Goal: Information Seeking & Learning: Learn about a topic

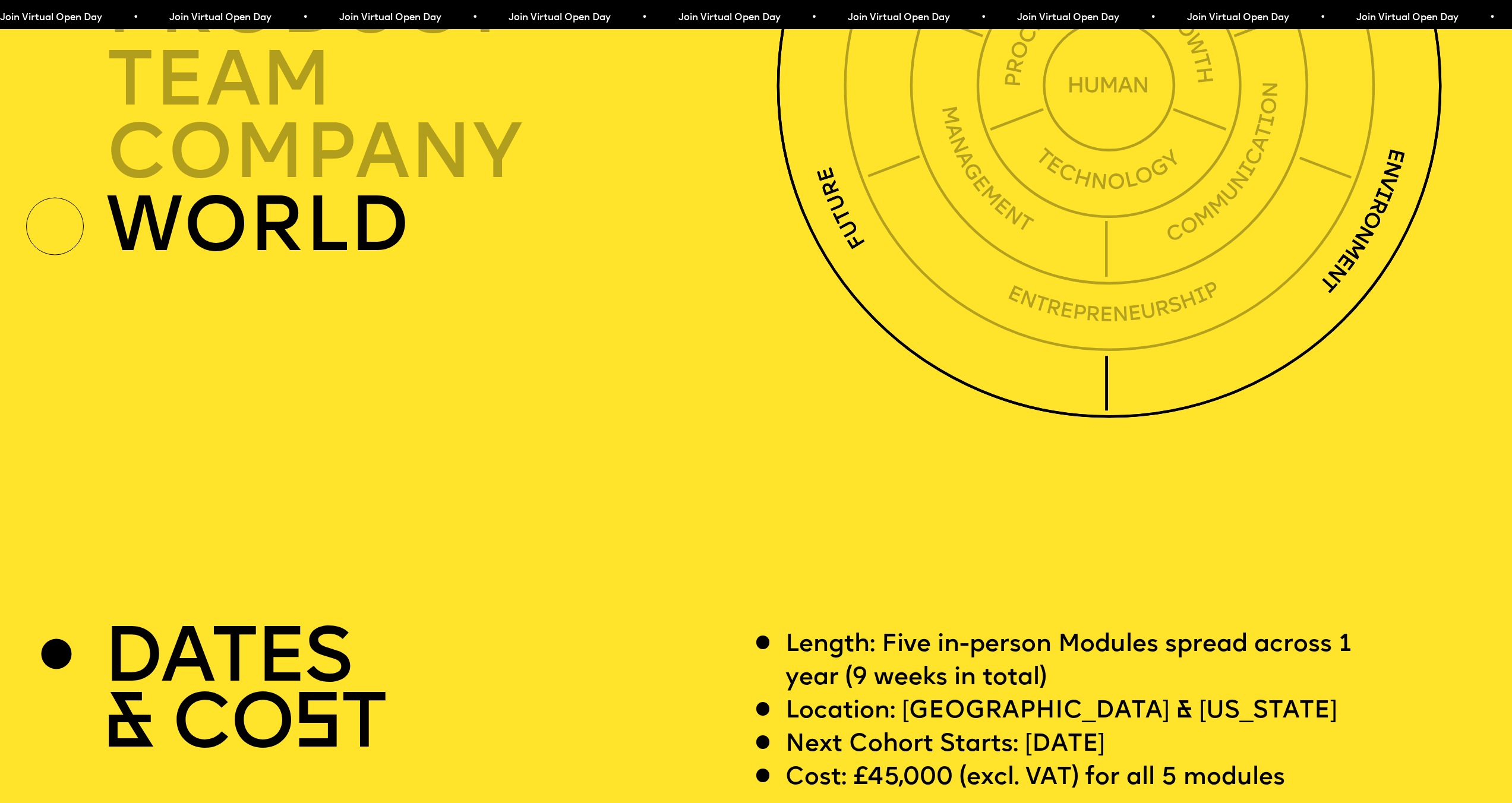
scroll to position [5906, 0]
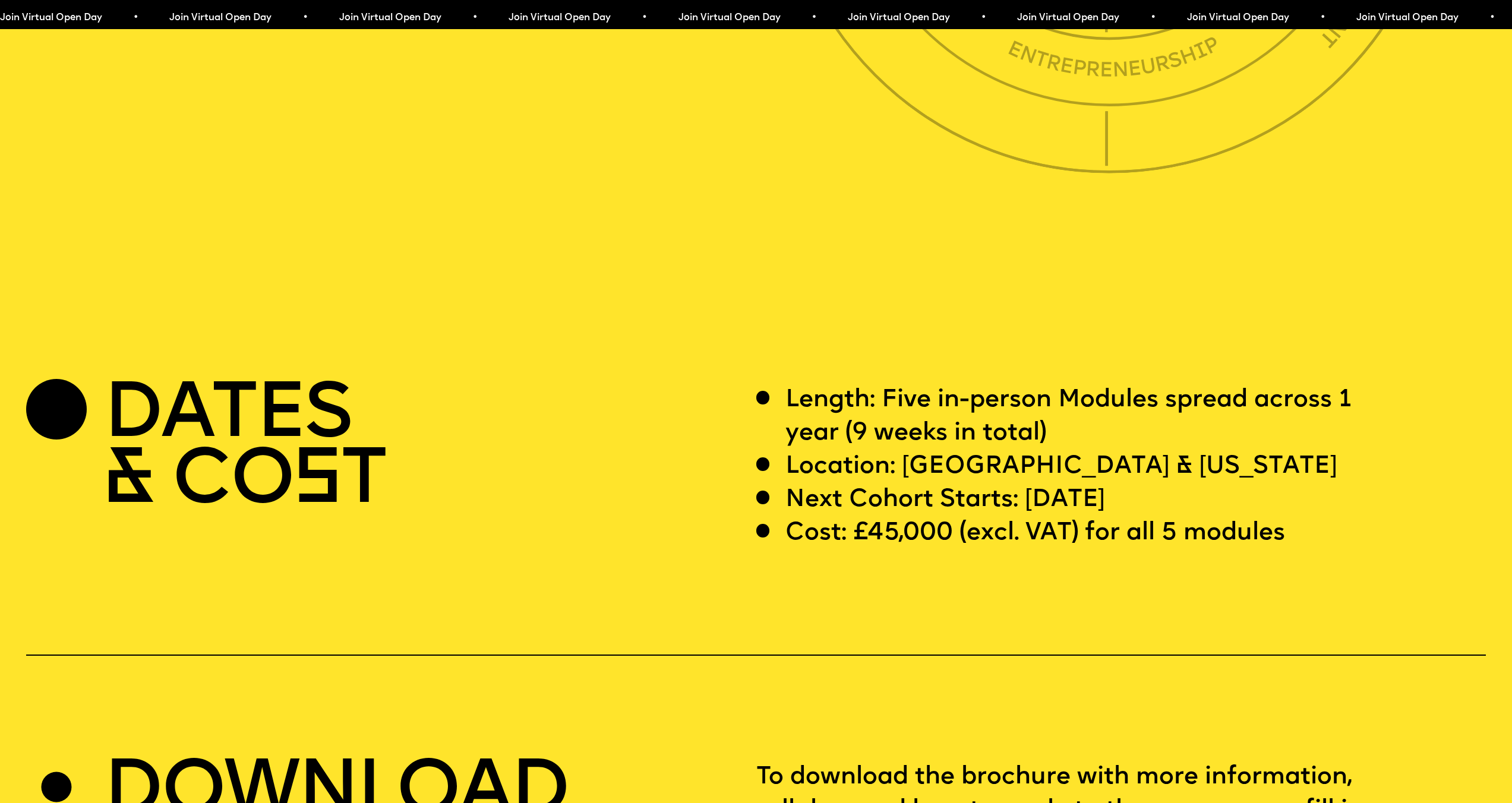
click at [902, 550] on p "Cost: £45,000 (excl. VAT) for all 5 modules" at bounding box center [1035, 534] width 500 height 34
drag, startPoint x: 902, startPoint y: 561, endPoint x: 859, endPoint y: 566, distance: 43.3
click at [859, 550] on p "Cost: £45,000 (excl. VAT) for all 5 modules" at bounding box center [1035, 534] width 500 height 34
click at [921, 435] on p "Length: Five in-person Modules spread across 1 year (9 weeks in total)" at bounding box center [1090, 416] width 609 height 66
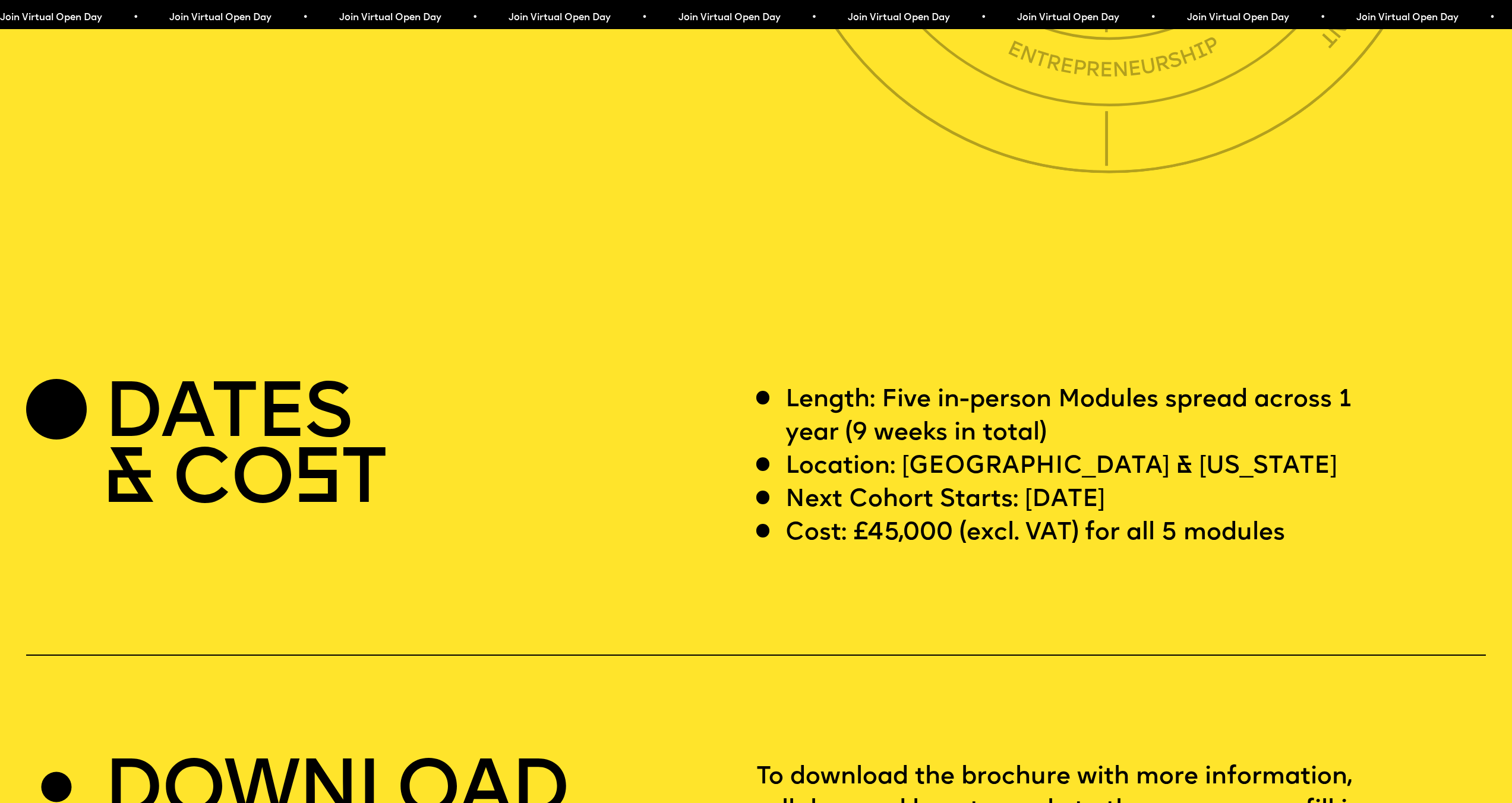
click at [889, 450] on p "Length: Five in-person Modules spread across 1 year (9 weeks in total)" at bounding box center [1090, 416] width 609 height 66
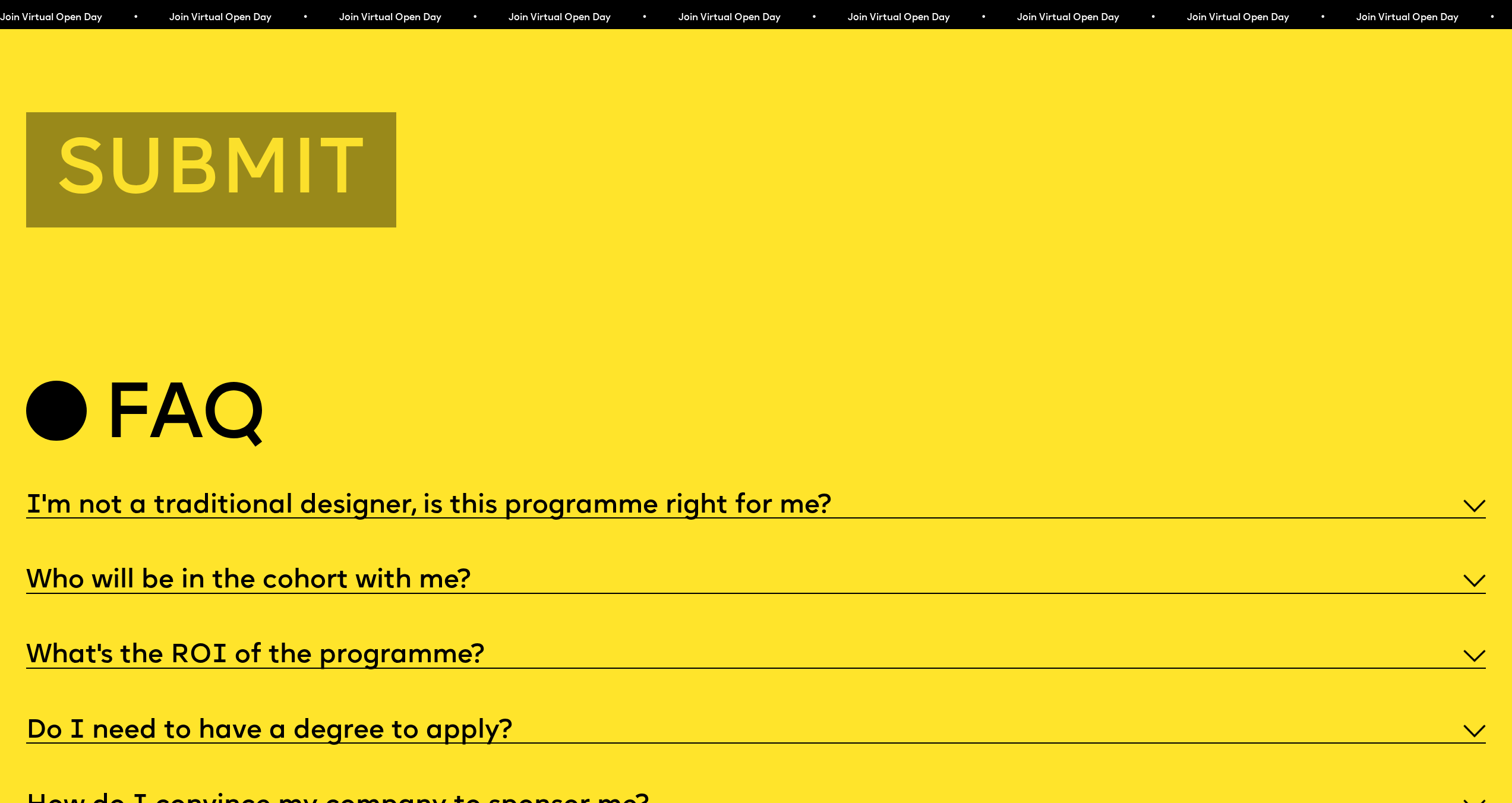
scroll to position [7554, 0]
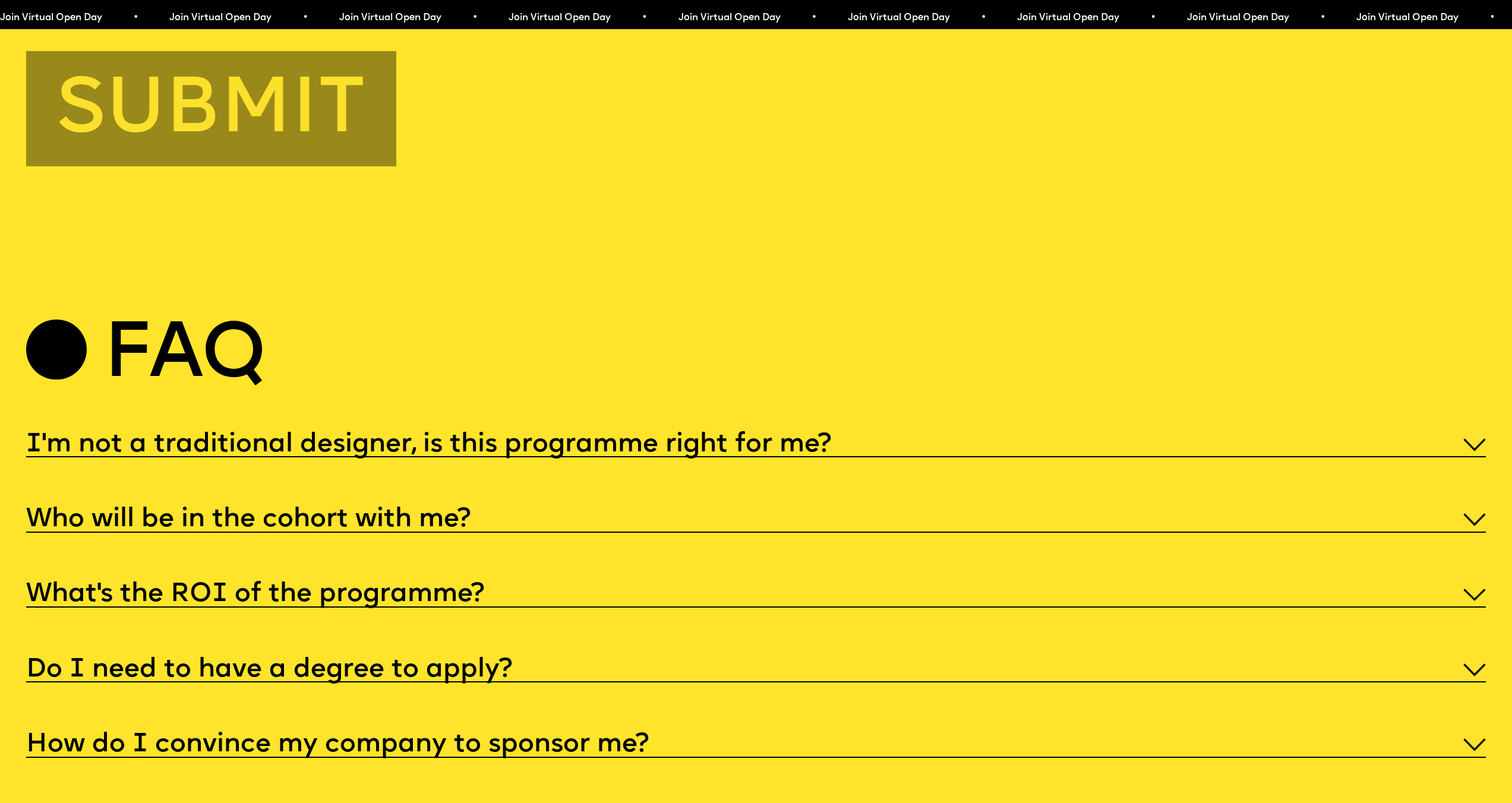
click at [491, 450] on h5 "I'm not a traditional designer, is this programme right for me?" at bounding box center [429, 445] width 805 height 12
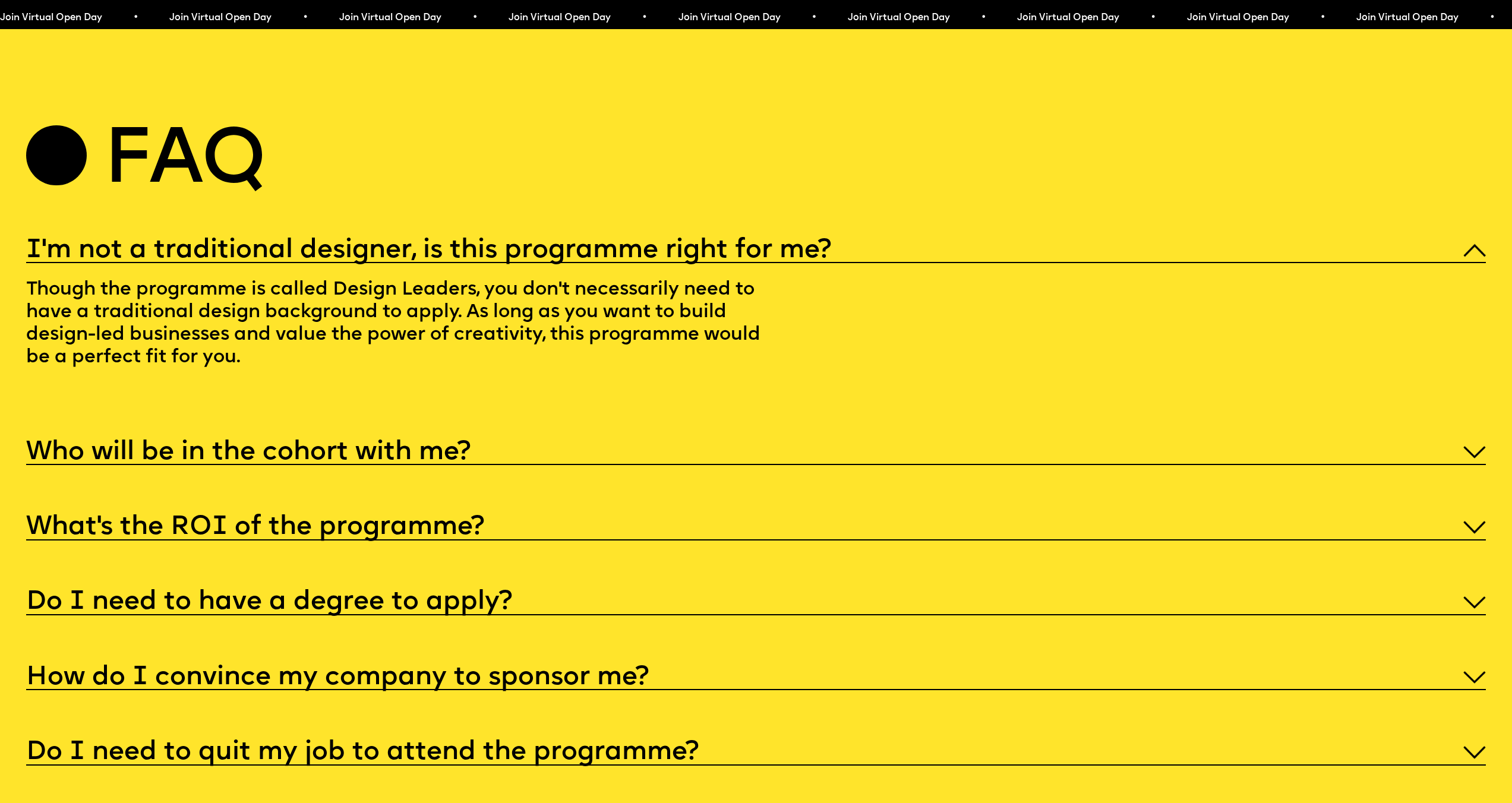
scroll to position [7875, 0]
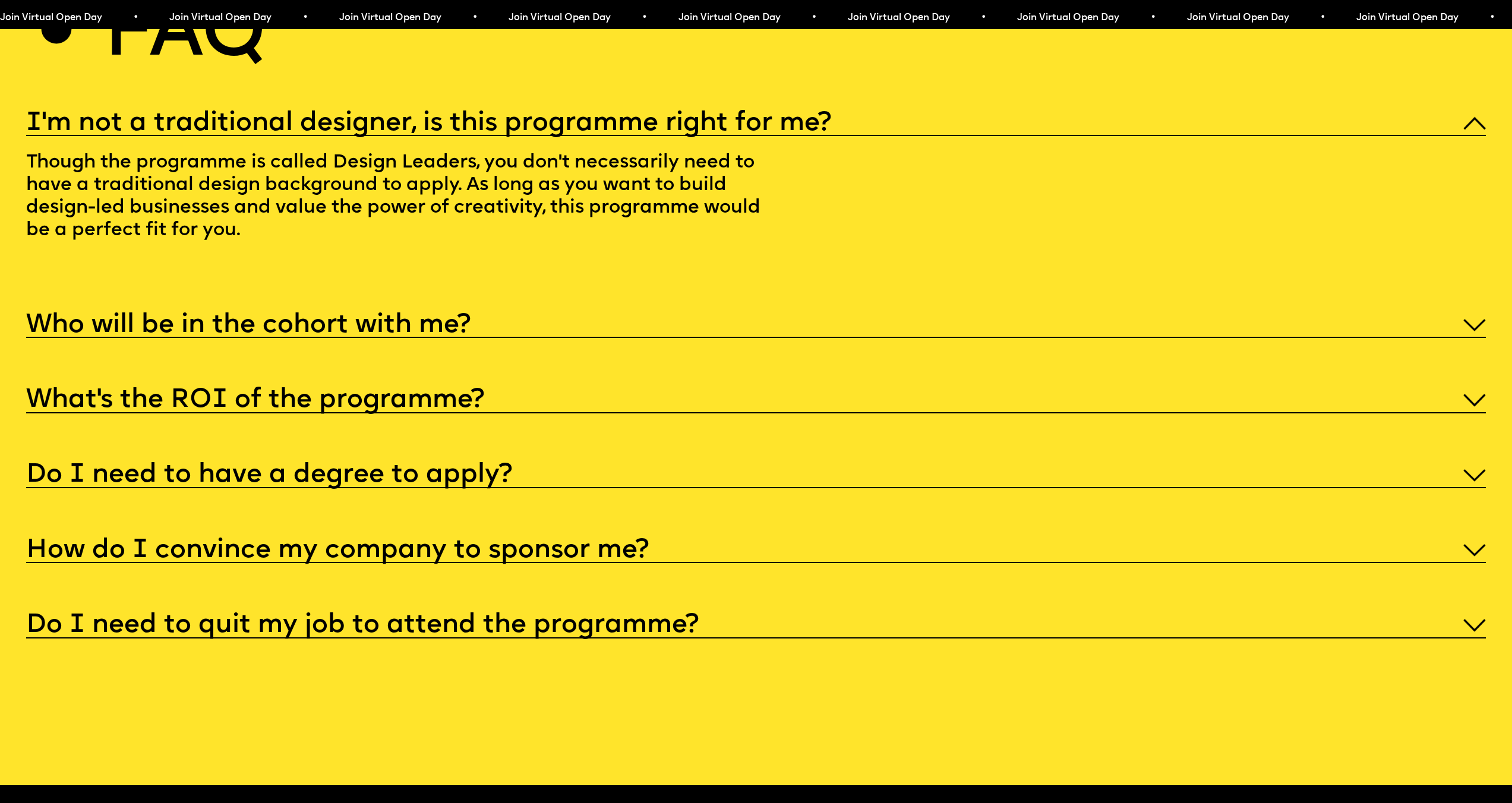
click at [475, 406] on h5 "What’s the ROI of the programme?" at bounding box center [255, 400] width 458 height 12
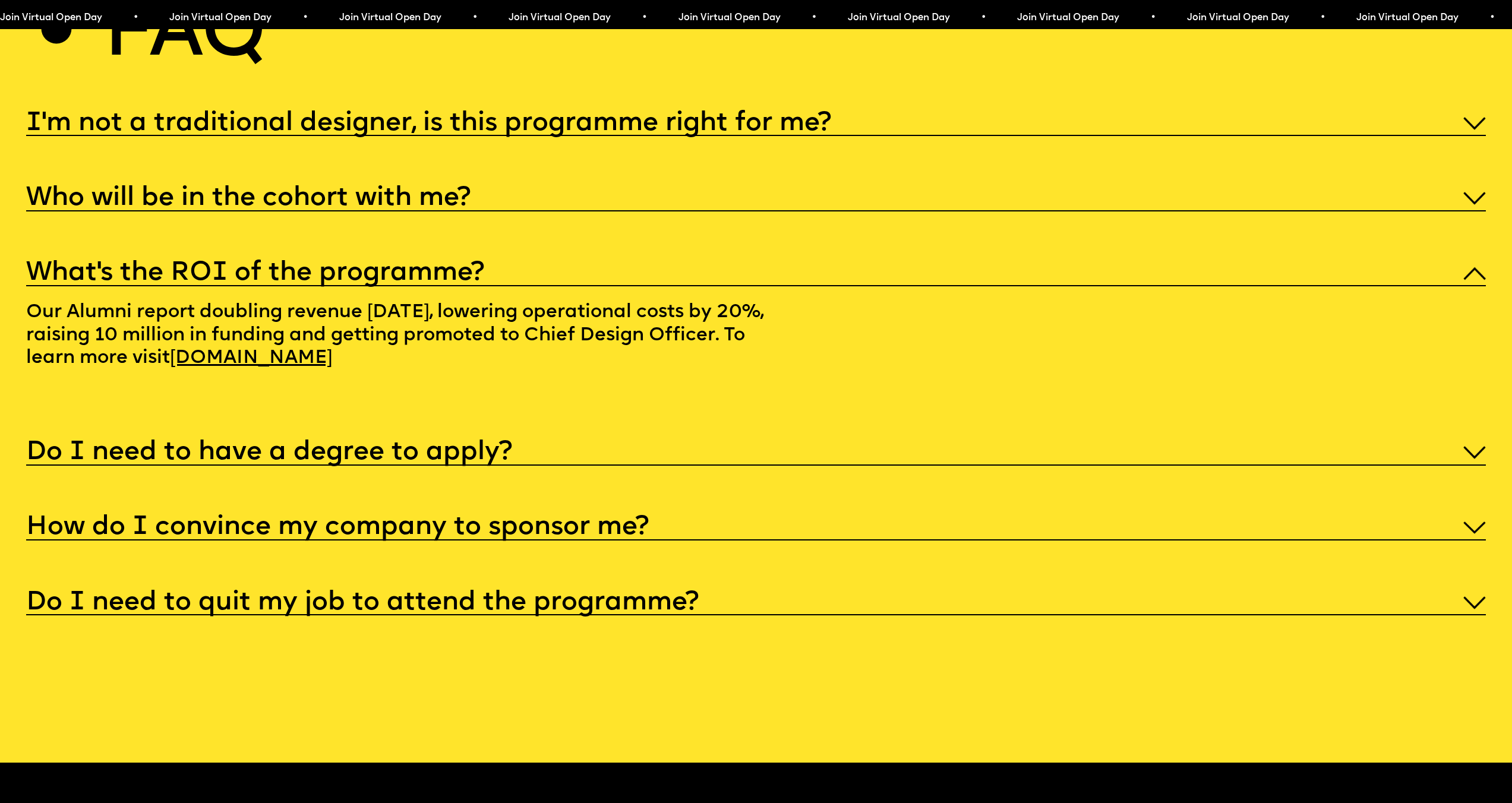
click at [594, 465] on div "Do I need to have a degree to apply?" at bounding box center [756, 450] width 1460 height 30
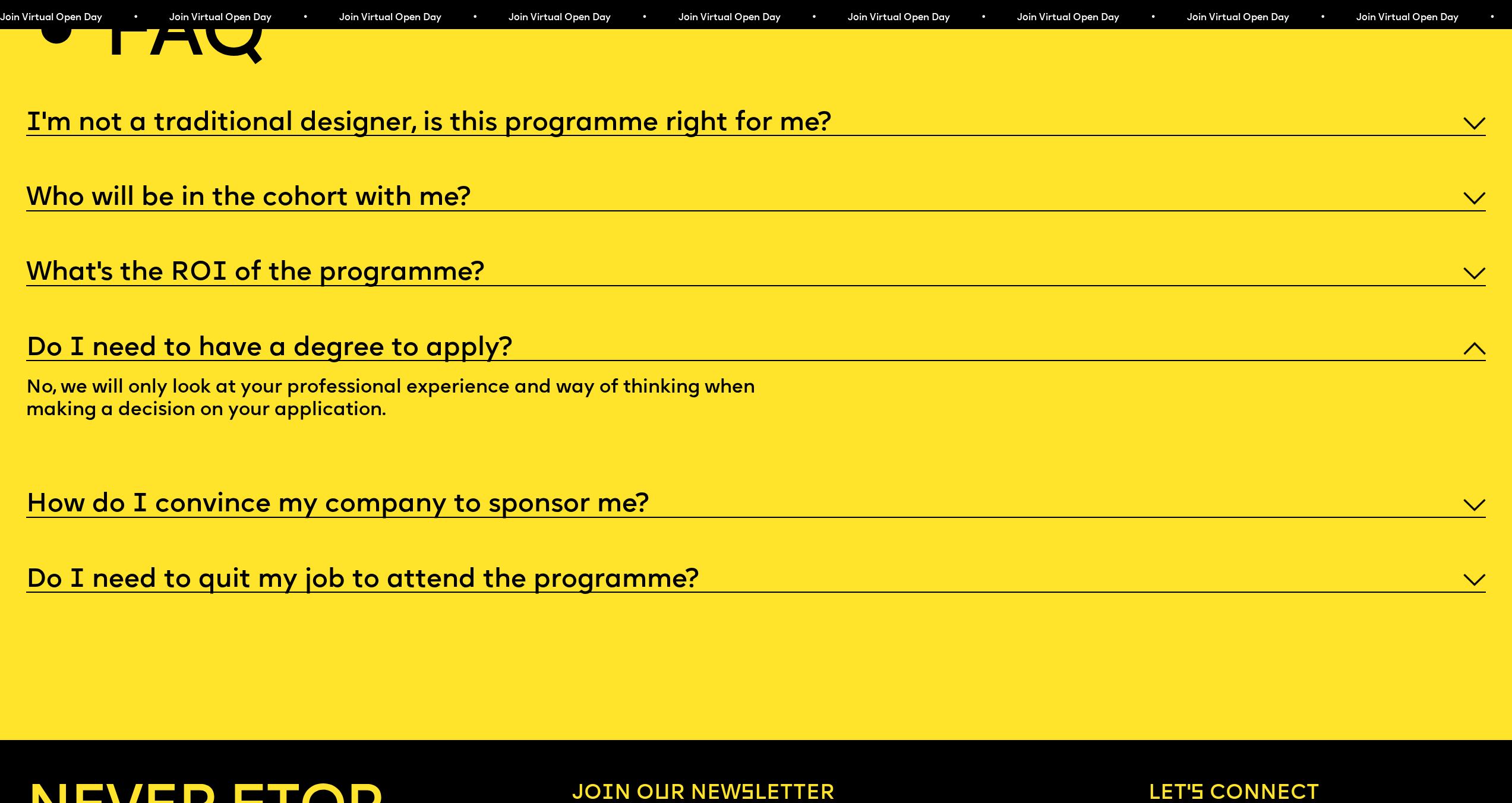
click at [504, 286] on div "What’s the ROI of the programme?" at bounding box center [756, 271] width 1460 height 30
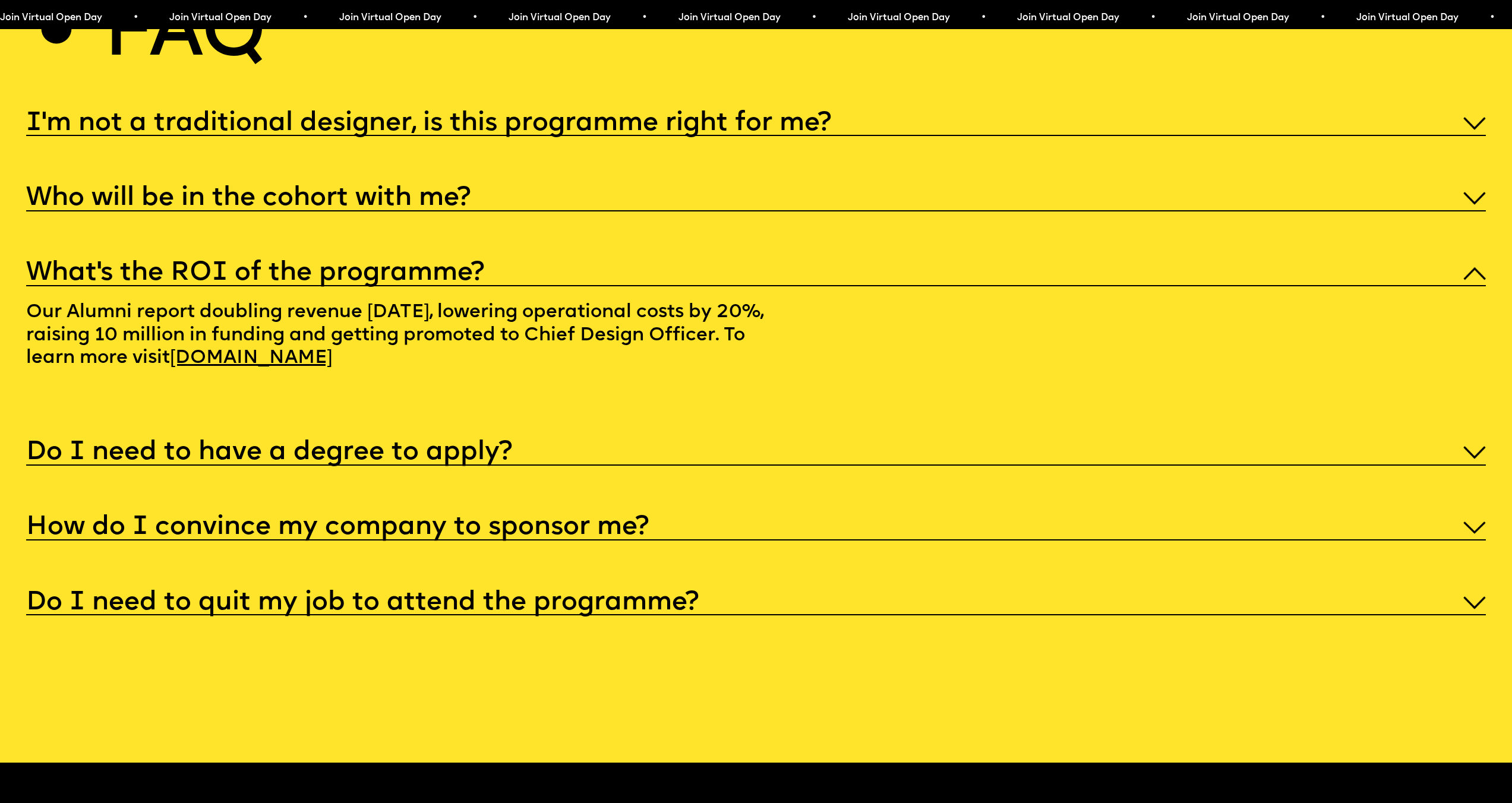
click at [440, 533] on h5 "How do I convince my company to sponsor me?" at bounding box center [338, 527] width 623 height 12
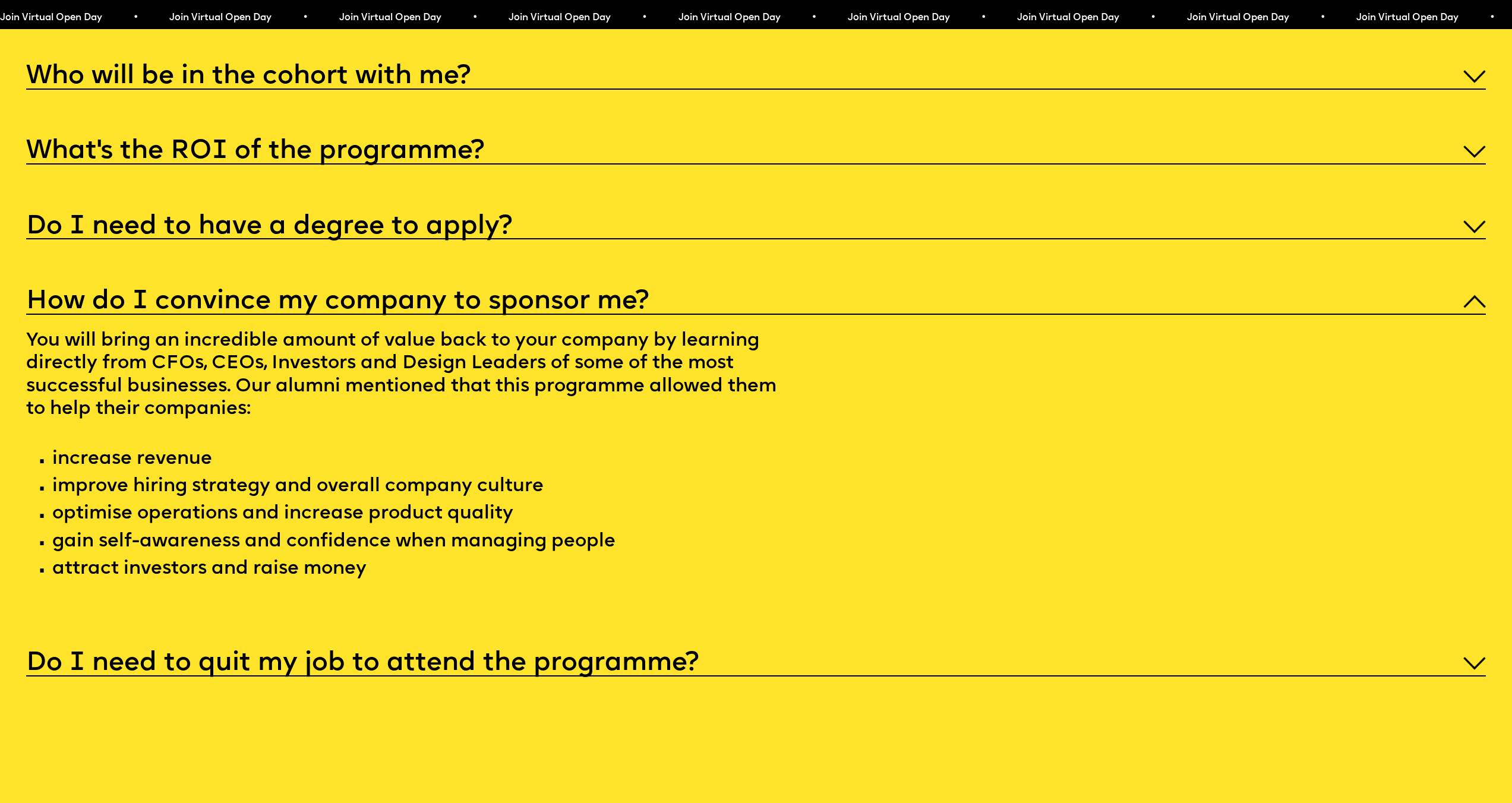
scroll to position [8140, 0]
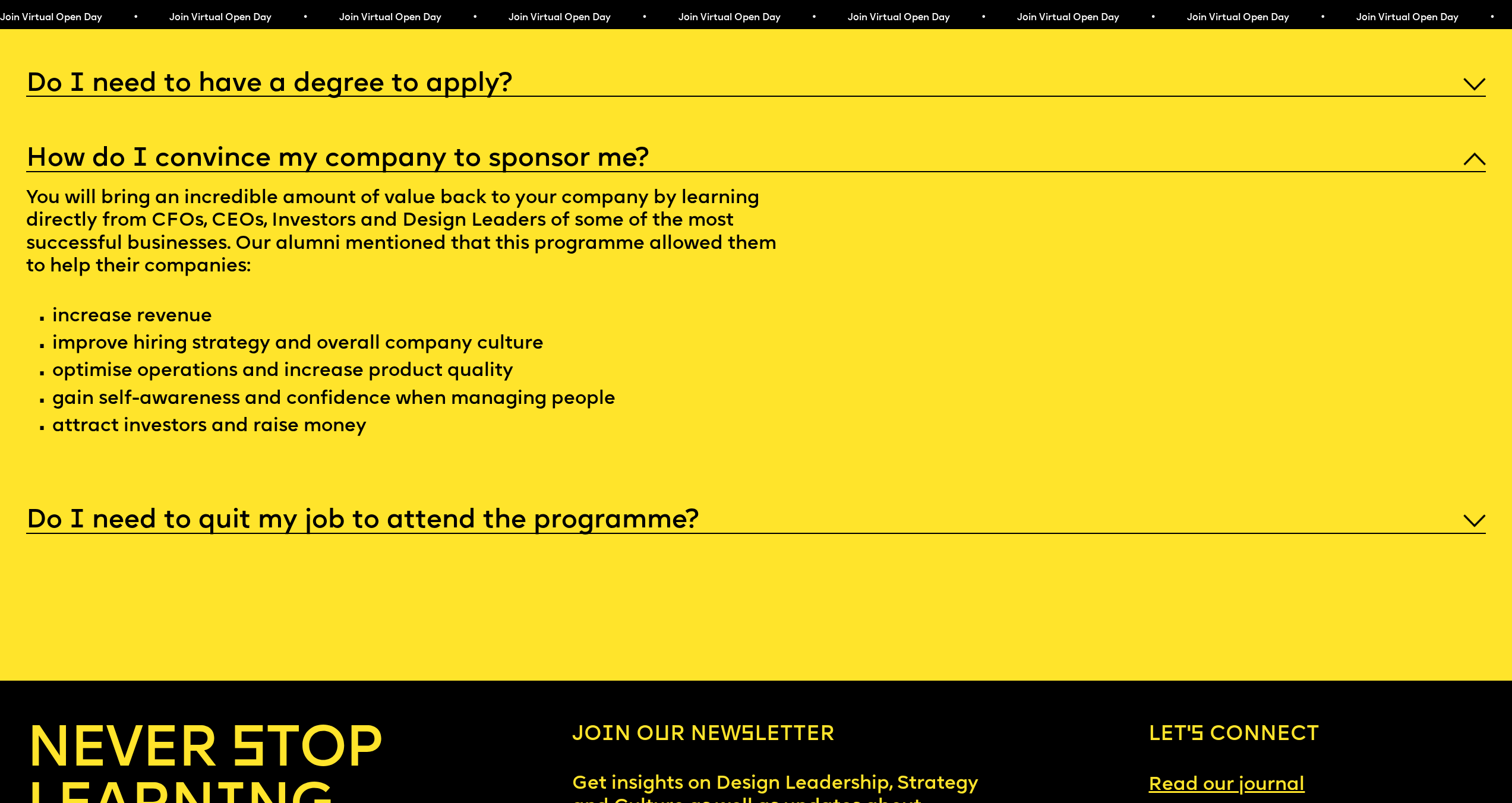
click at [417, 527] on h5 "Do I need to quit my job to attend the programme?" at bounding box center [362, 521] width 673 height 12
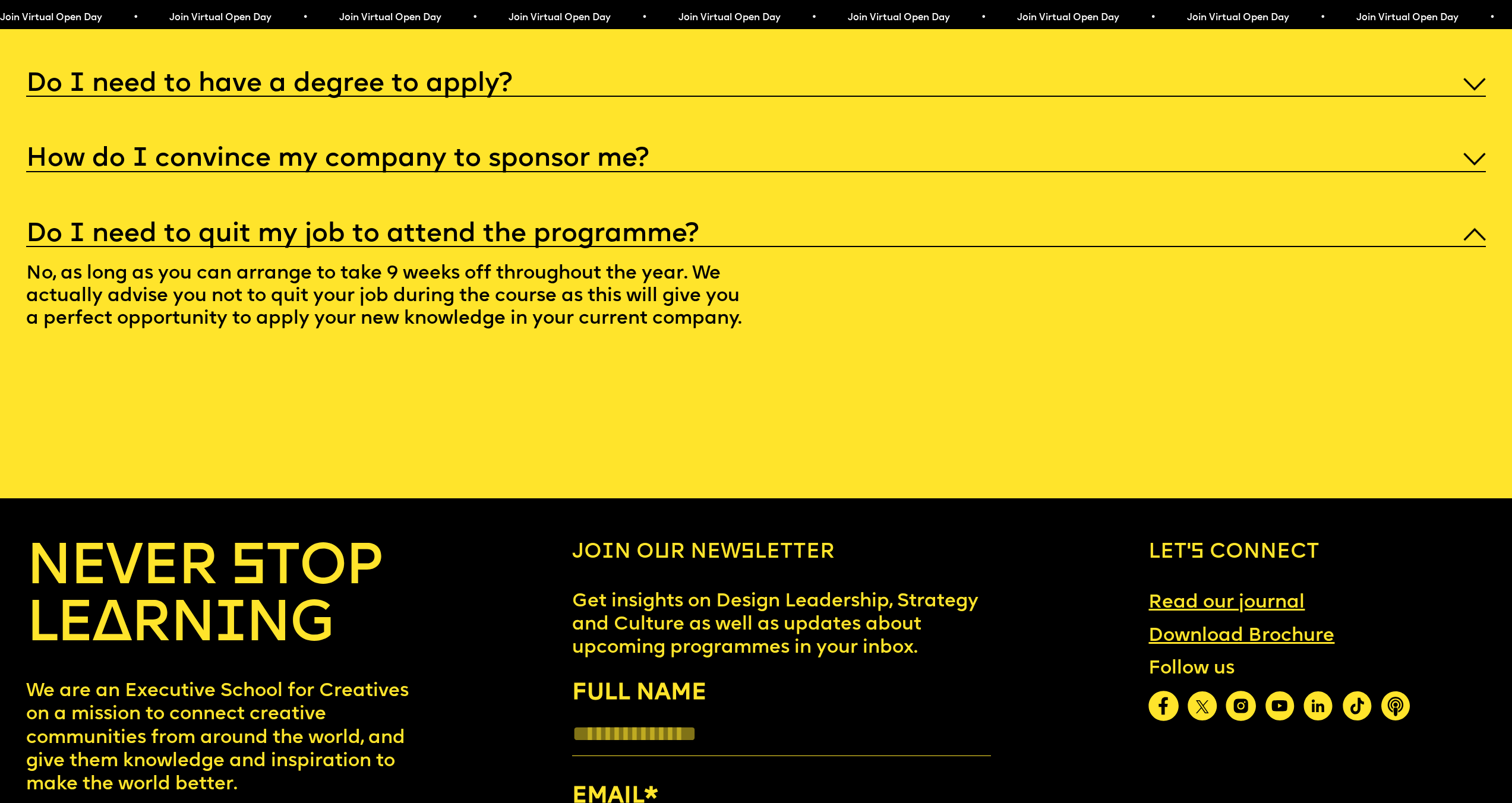
click at [424, 342] on p "No, as long as you can arrange to take 9 weeks off throughout the year. We actu…" at bounding box center [406, 298] width 760 height 104
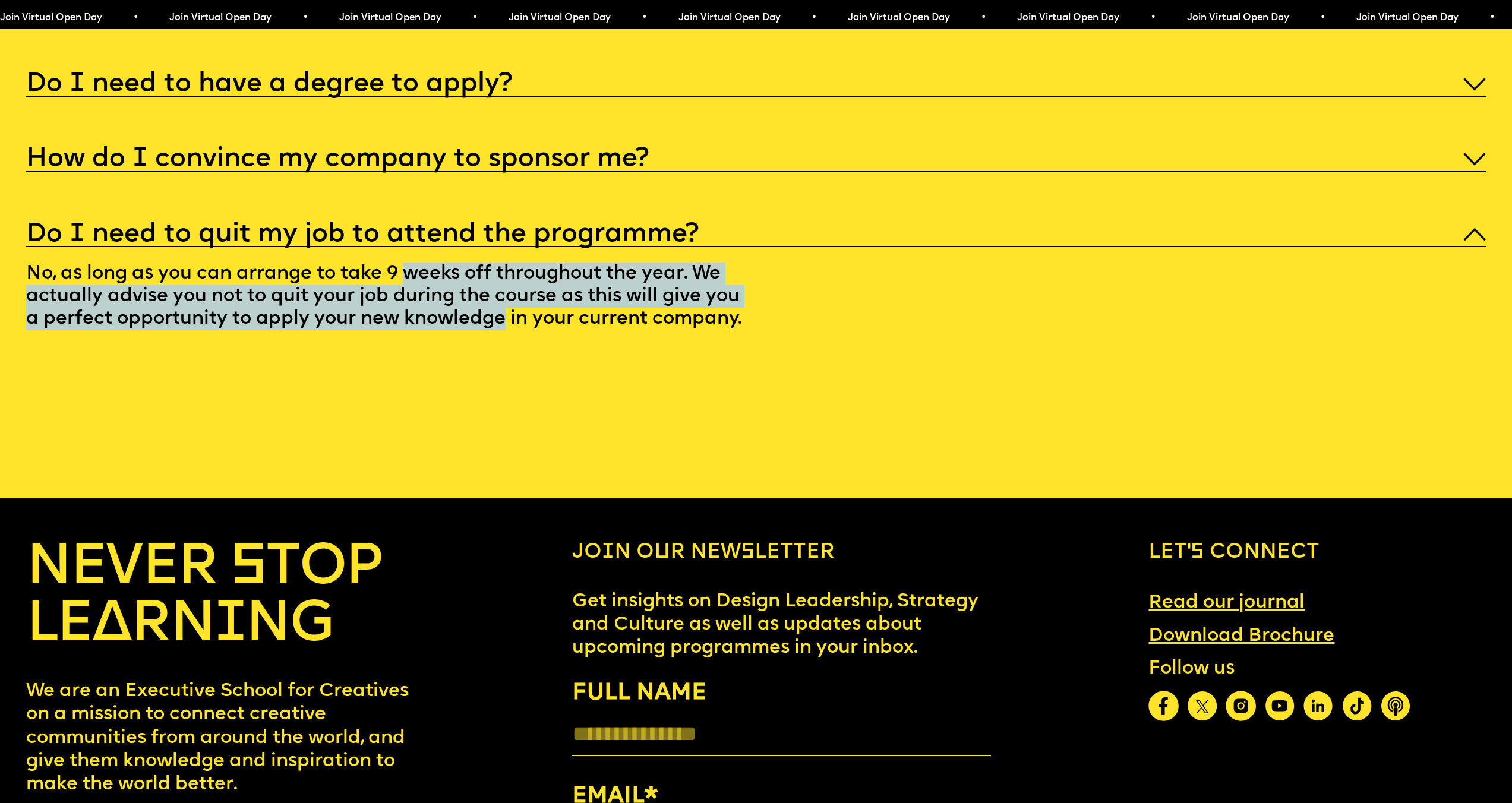
drag, startPoint x: 424, startPoint y: 342, endPoint x: 434, endPoint y: 380, distance: 39.3
click at [434, 351] on p "No, as long as you can arrange to take 9 weeks off throughout the year. We actu…" at bounding box center [406, 298] width 760 height 104
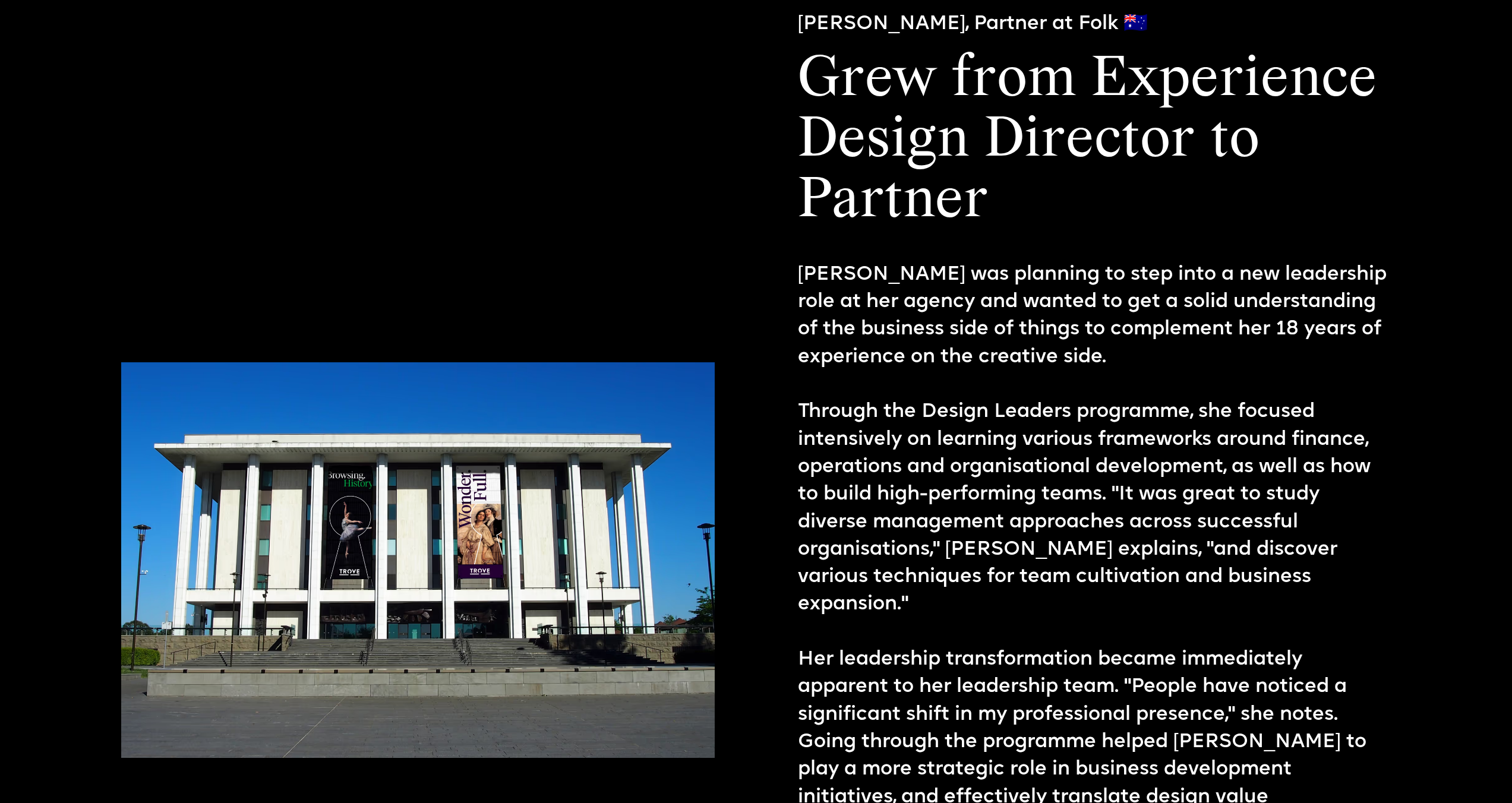
scroll to position [2127, 0]
